Goal: Task Accomplishment & Management: Manage account settings

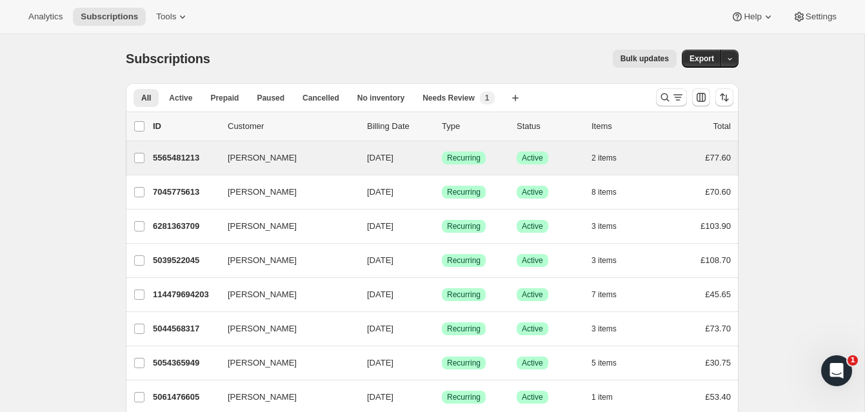
scroll to position [7, 0]
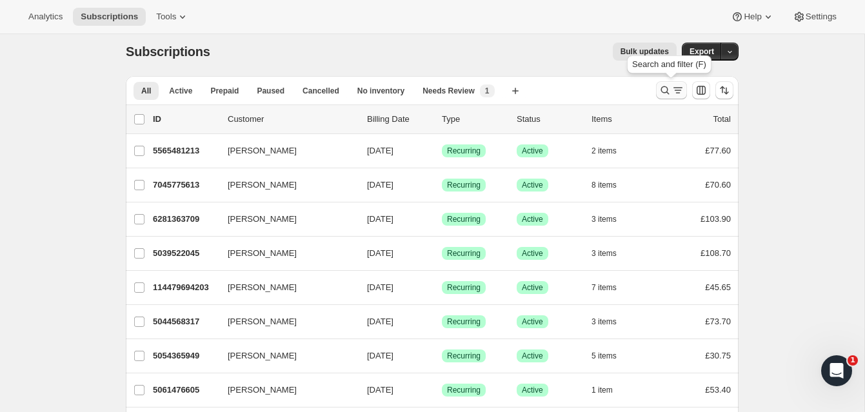
click at [663, 86] on icon "Search and filter results" at bounding box center [665, 90] width 13 height 13
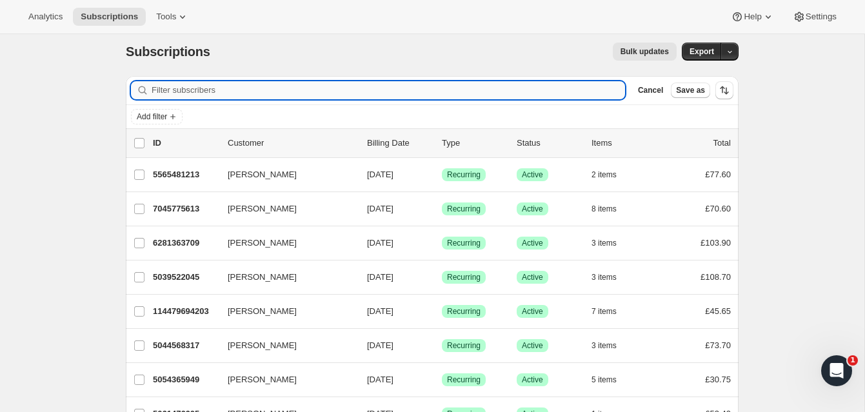
click at [309, 90] on input "Filter subscribers" at bounding box center [389, 90] width 474 height 18
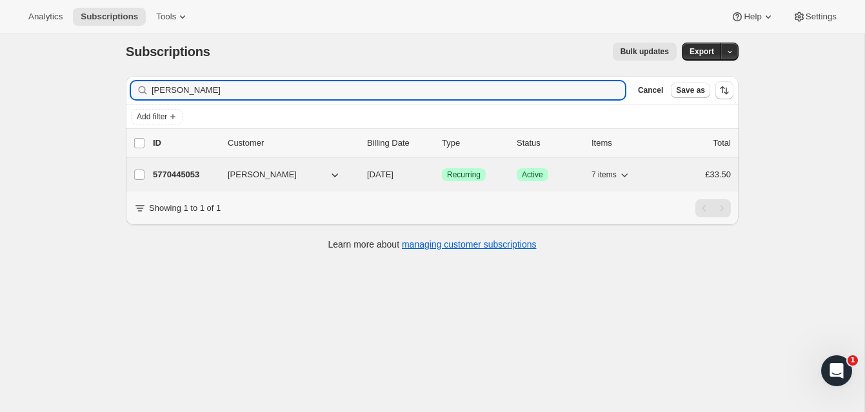
type input "Sylvia Kovacsova"
click at [200, 171] on p "5770445053" at bounding box center [185, 174] width 65 height 13
